Goal: Task Accomplishment & Management: Complete application form

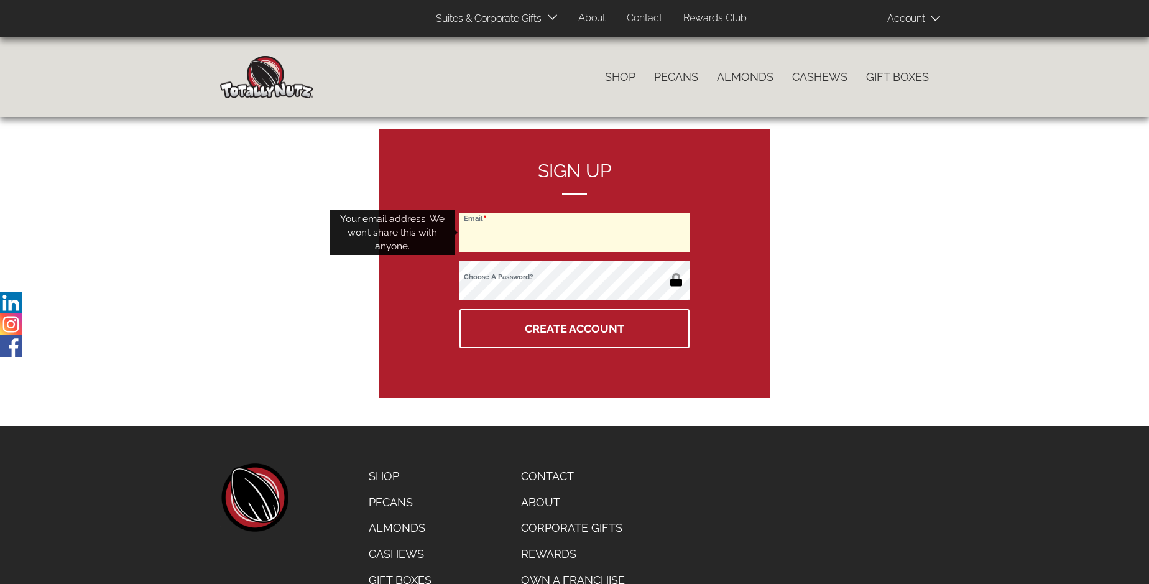
click at [574, 232] on input "Email" at bounding box center [574, 232] width 230 height 39
type input "[EMAIL_ADDRESS][DOMAIN_NAME]"
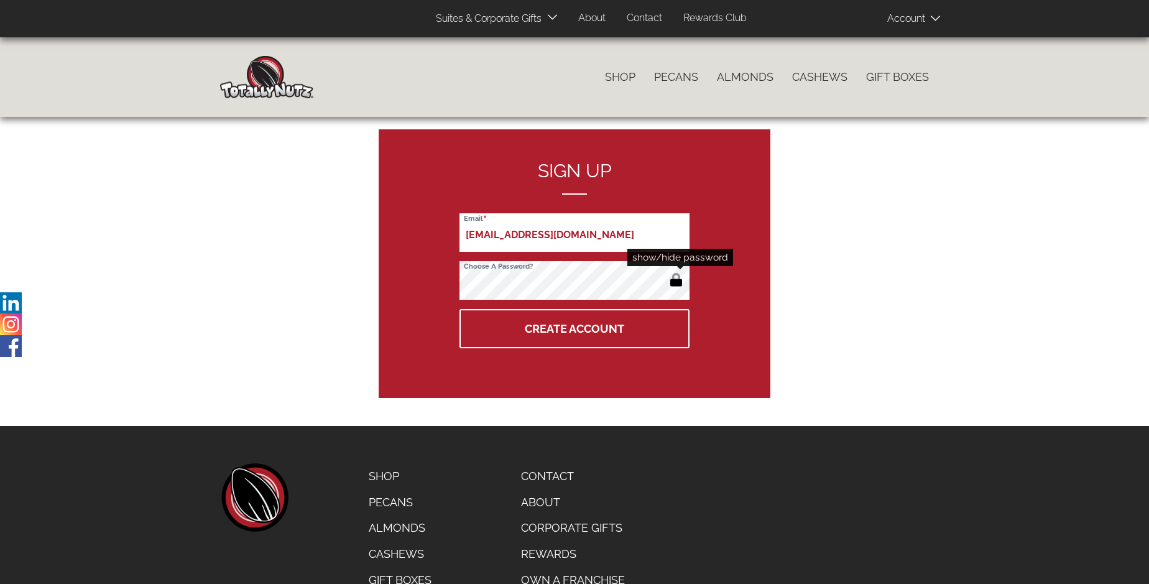
click at [676, 281] on button "button" at bounding box center [676, 281] width 21 height 20
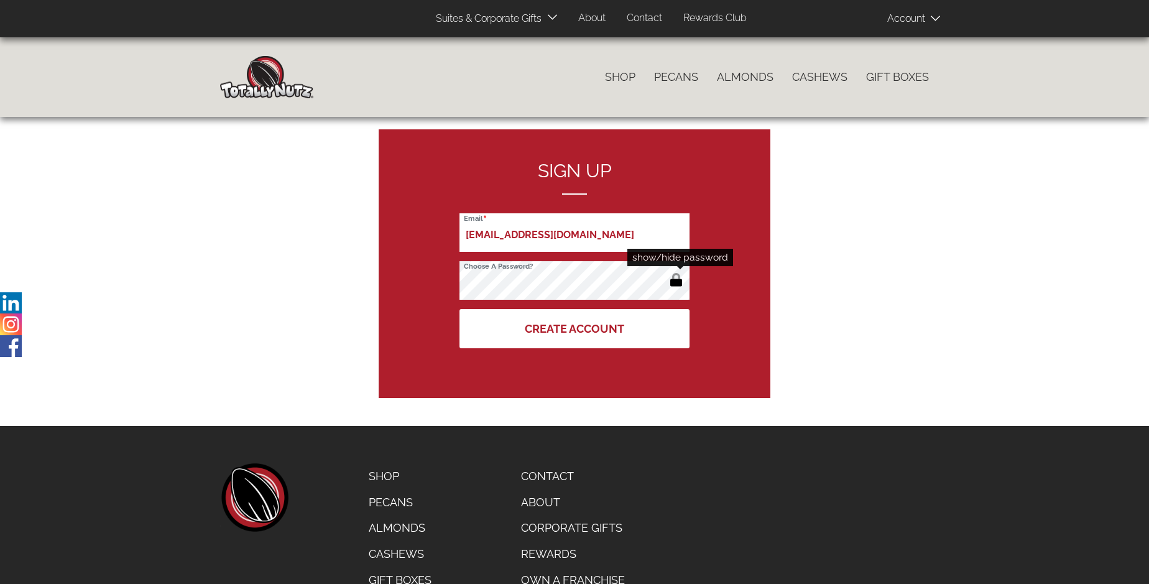
click at [574, 328] on button "Create Account" at bounding box center [574, 328] width 230 height 39
